Goal: Information Seeking & Learning: Learn about a topic

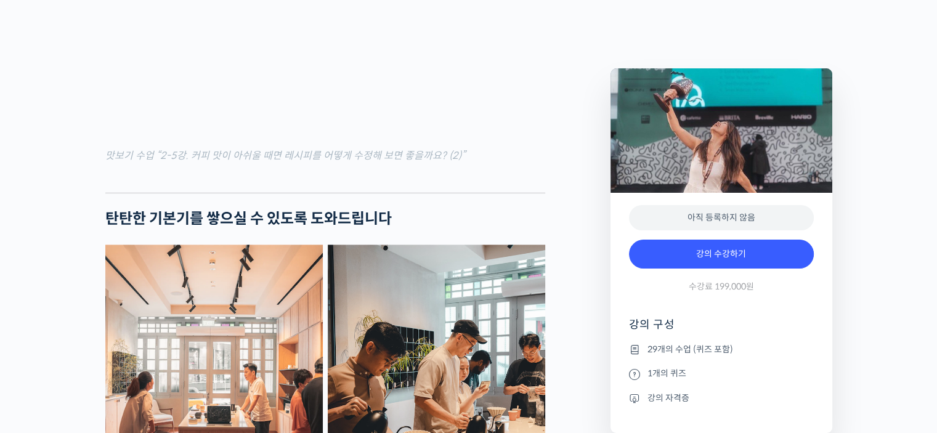
scroll to position [1910, 0]
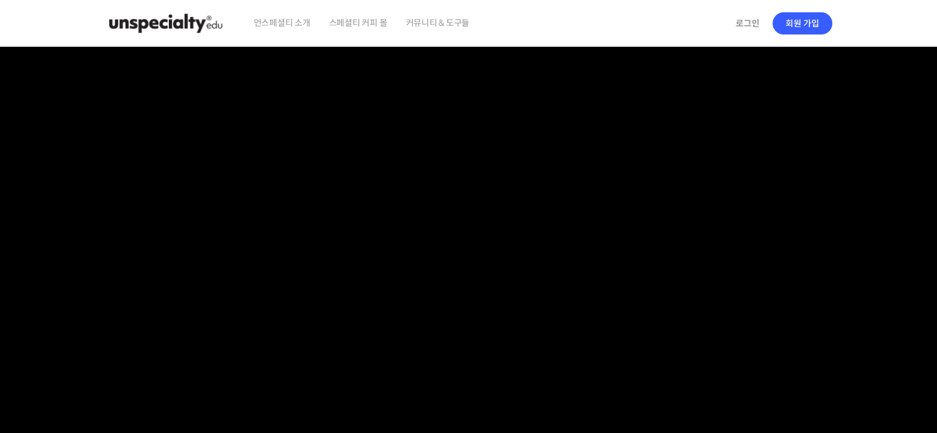
click at [208, 23] on img at bounding box center [165, 23] width 121 height 37
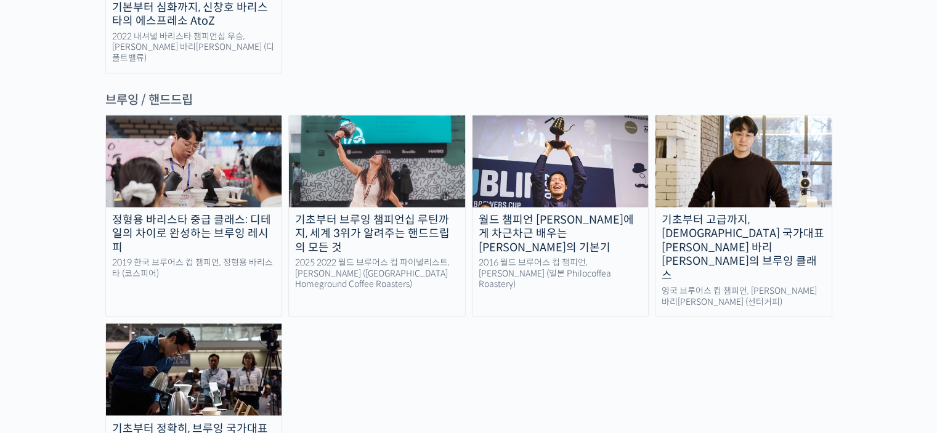
scroll to position [2033, 0]
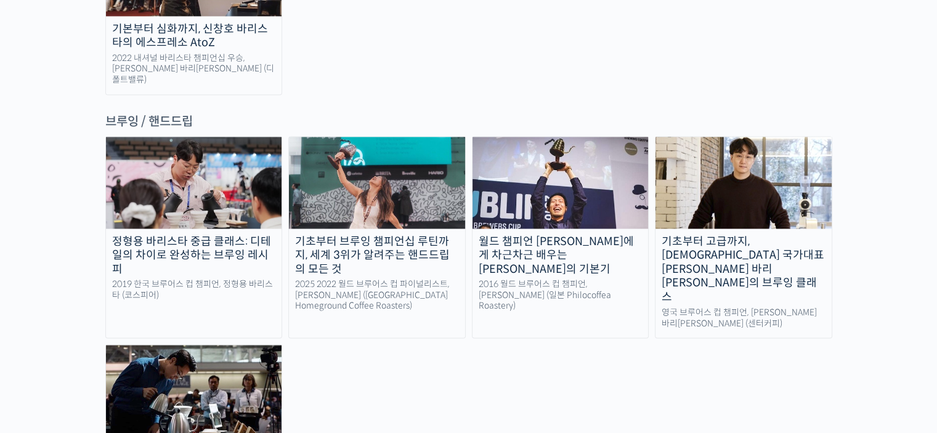
click at [258, 345] on img at bounding box center [194, 390] width 176 height 91
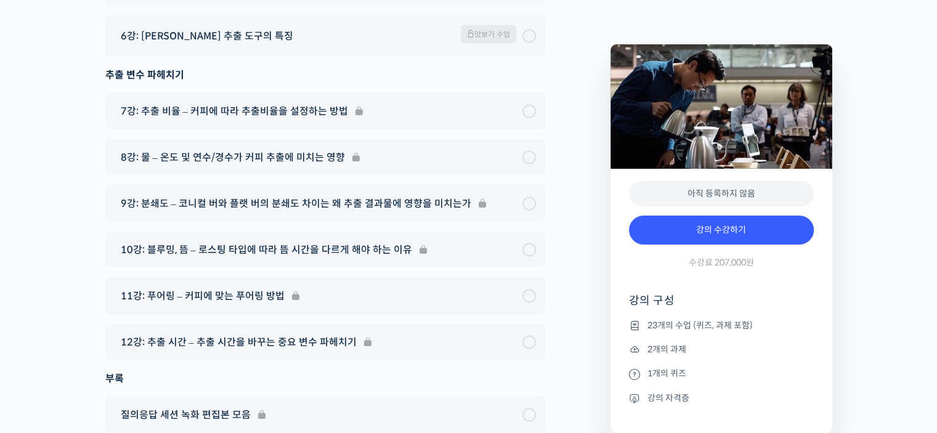
scroll to position [7239, 0]
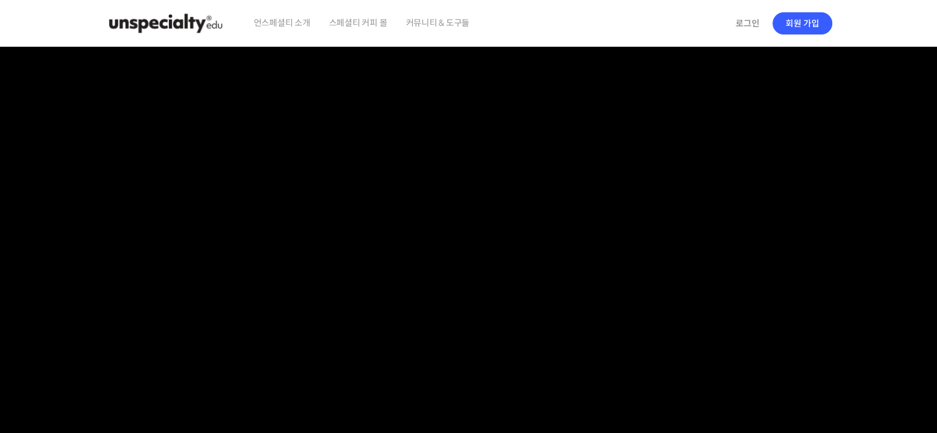
checkbox input "true"
click at [169, 22] on img at bounding box center [165, 23] width 121 height 37
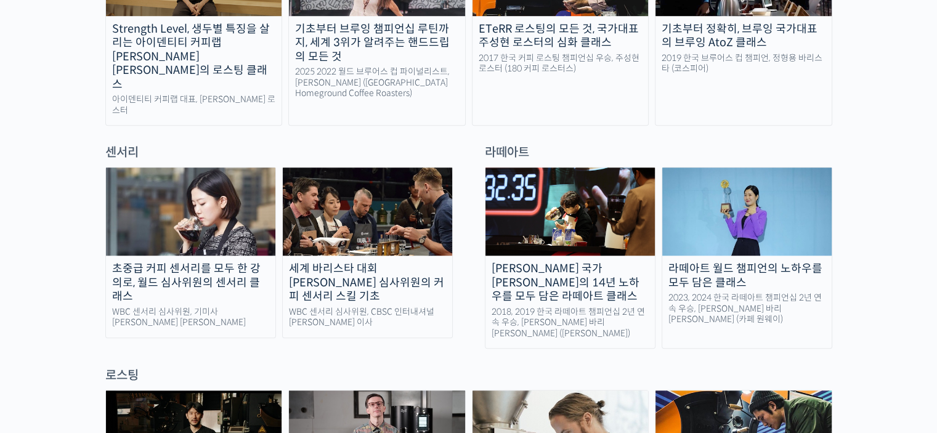
scroll to position [801, 0]
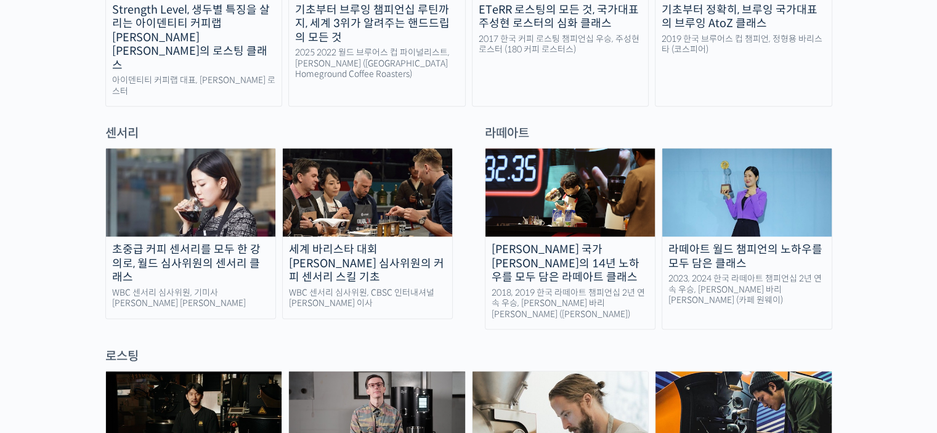
click at [365, 201] on img at bounding box center [367, 192] width 169 height 88
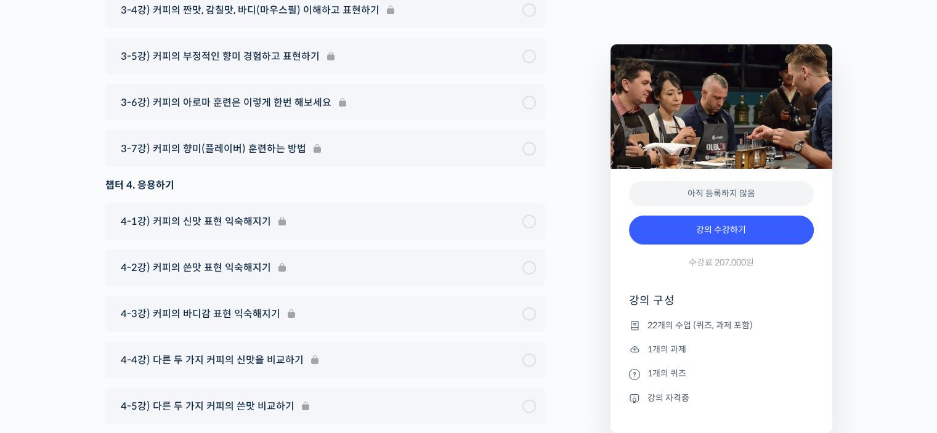
scroll to position [7454, 0]
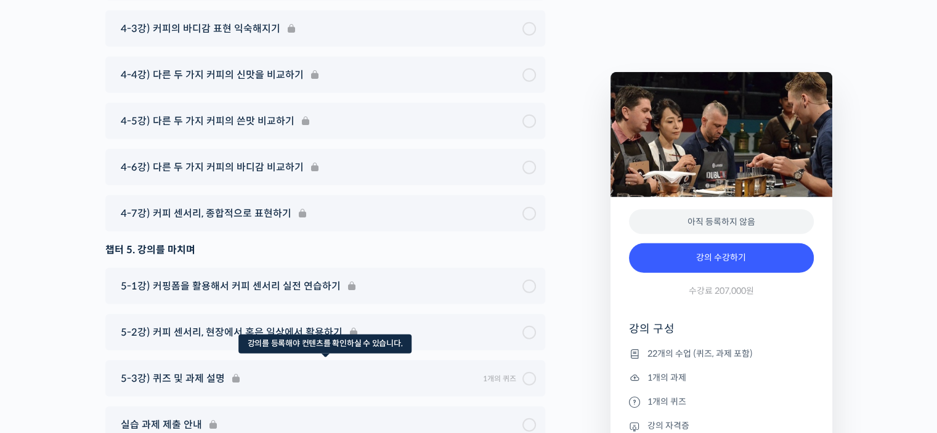
scroll to position [7762, 0]
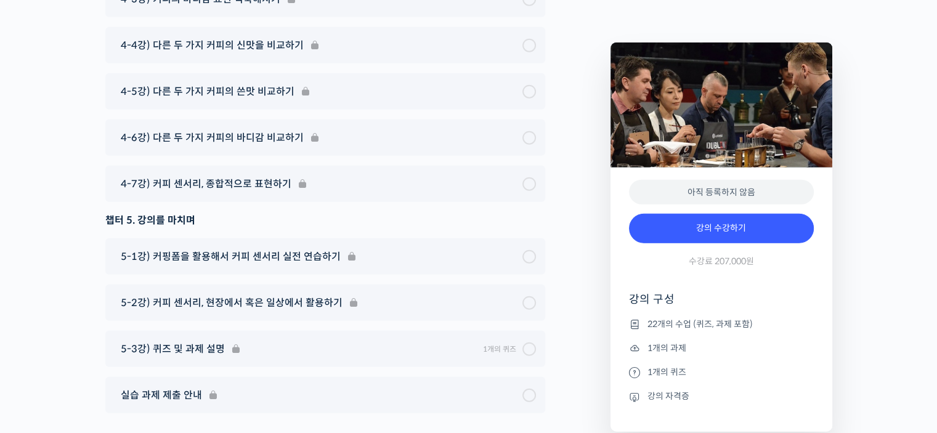
drag, startPoint x: 599, startPoint y: 130, endPoint x: 599, endPoint y: 105, distance: 24.6
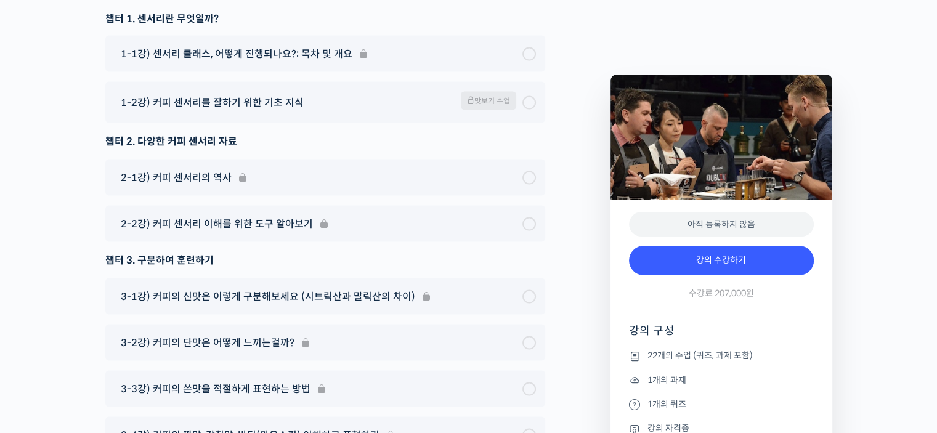
scroll to position [6961, 0]
